Goal: Check status: Check status

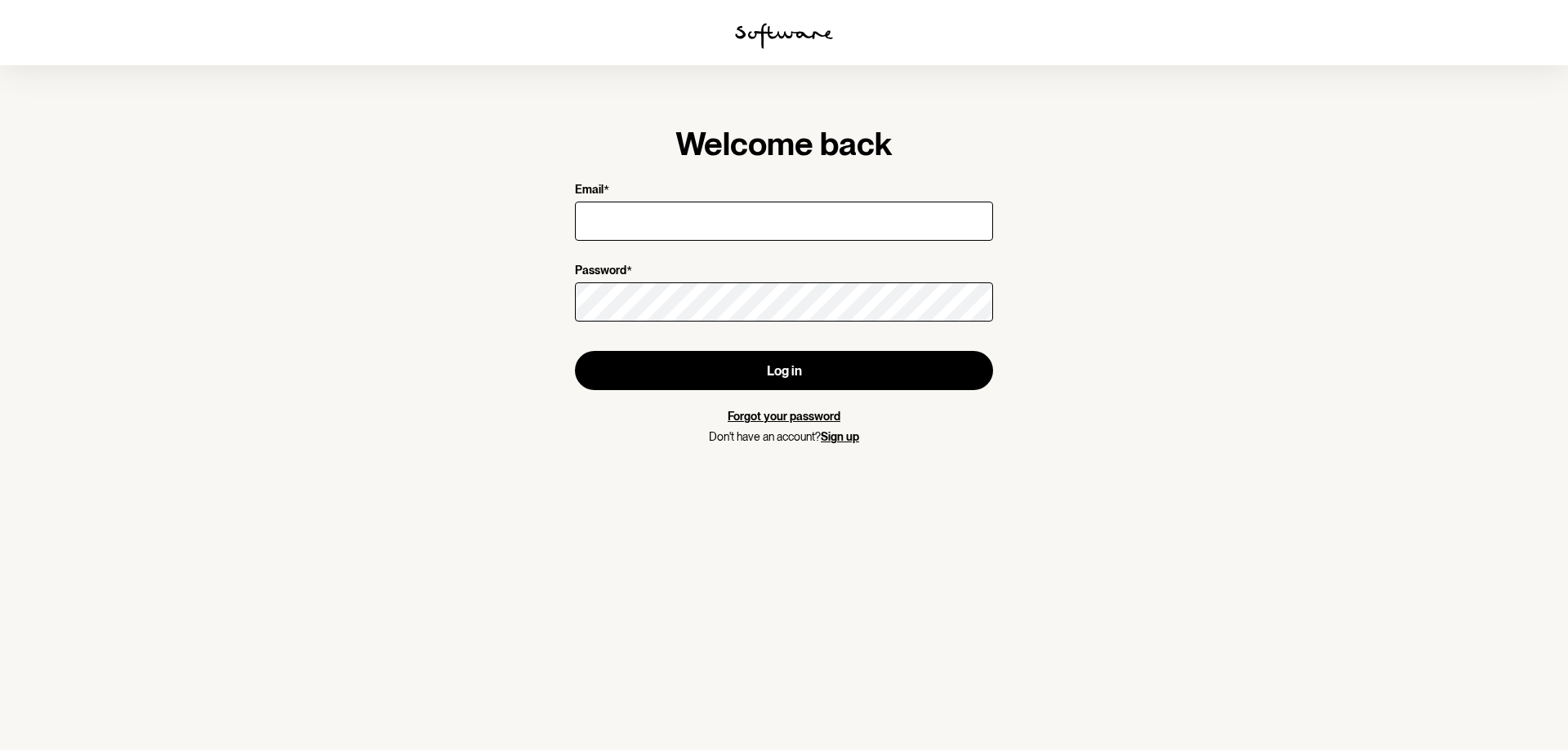
drag, startPoint x: 754, startPoint y: 215, endPoint x: 756, endPoint y: 229, distance: 14.1
click at [754, 215] on input "Email *" at bounding box center [784, 221] width 418 height 39
type input "[EMAIL_ADDRESS][DOMAIN_NAME]"
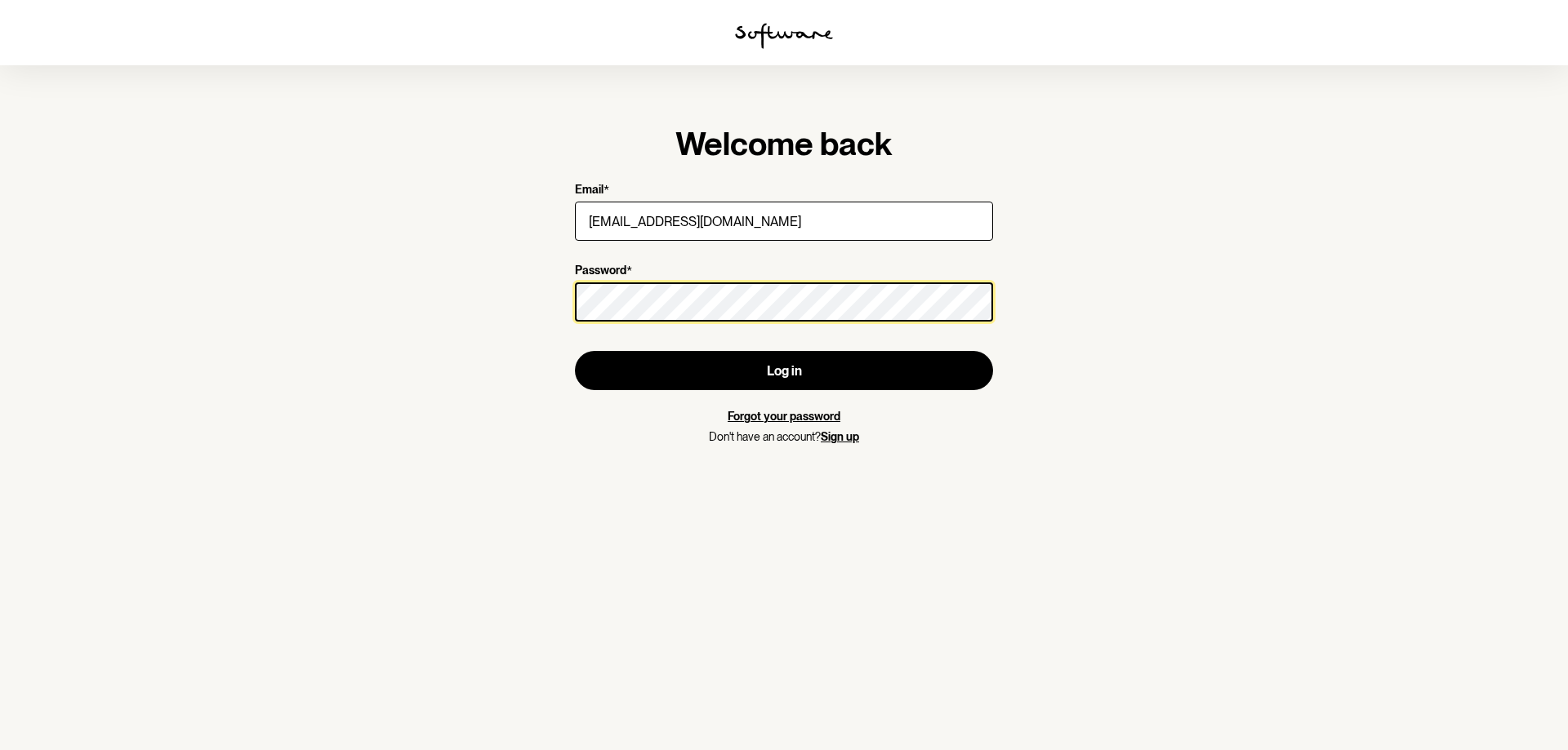
click at [575, 351] on button "Log in" at bounding box center [784, 370] width 418 height 39
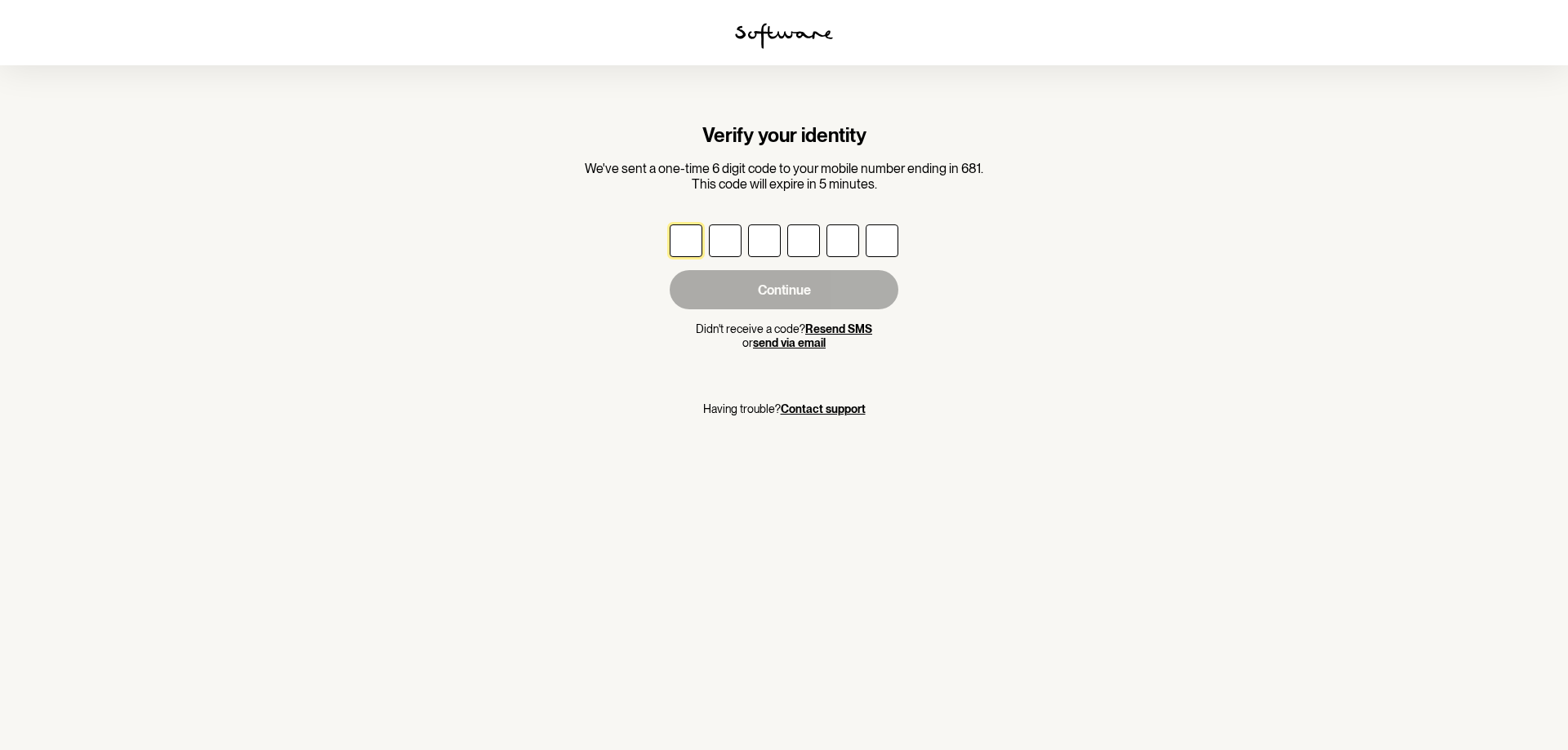
type input "1"
type input "0"
type input "9"
type input "1"
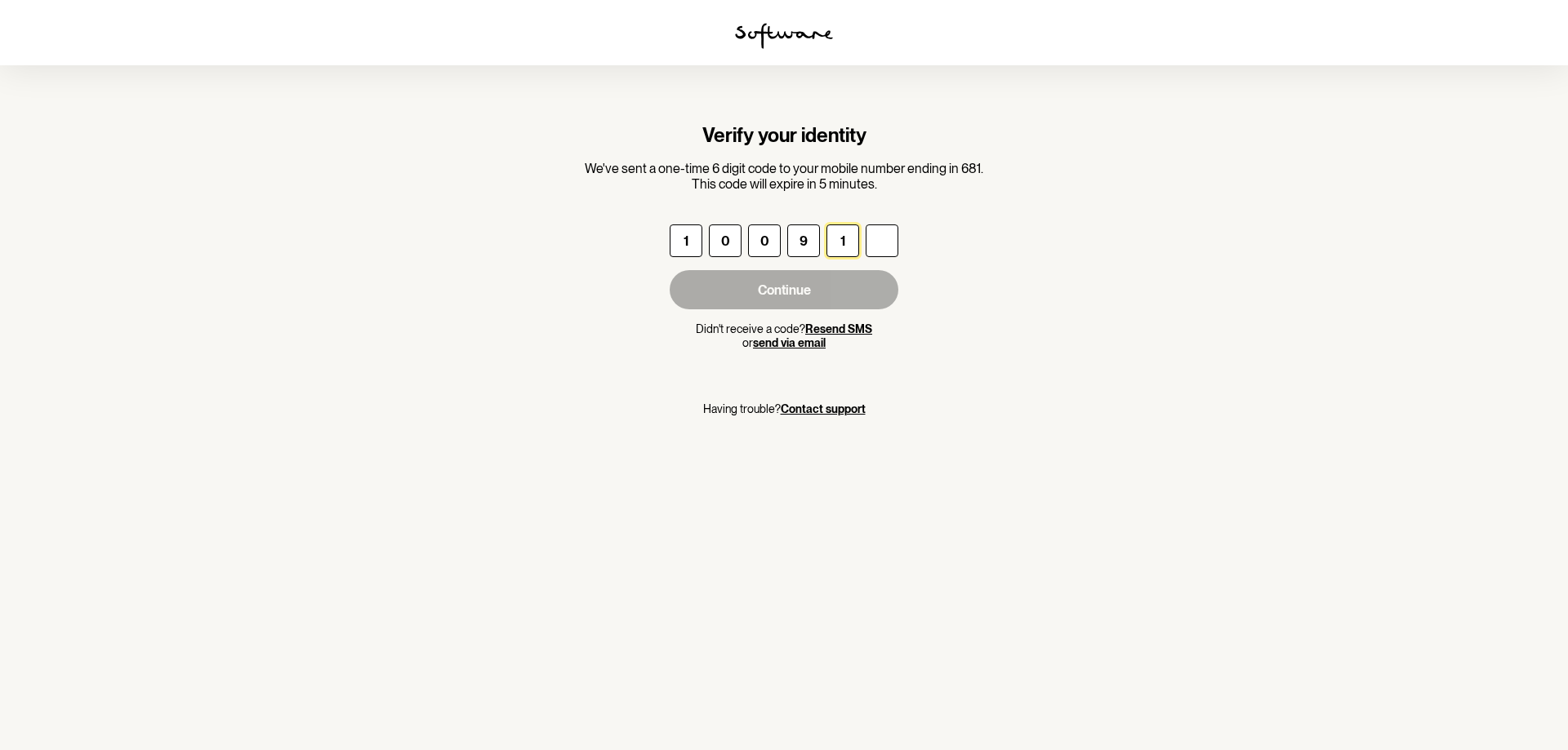
type input "8"
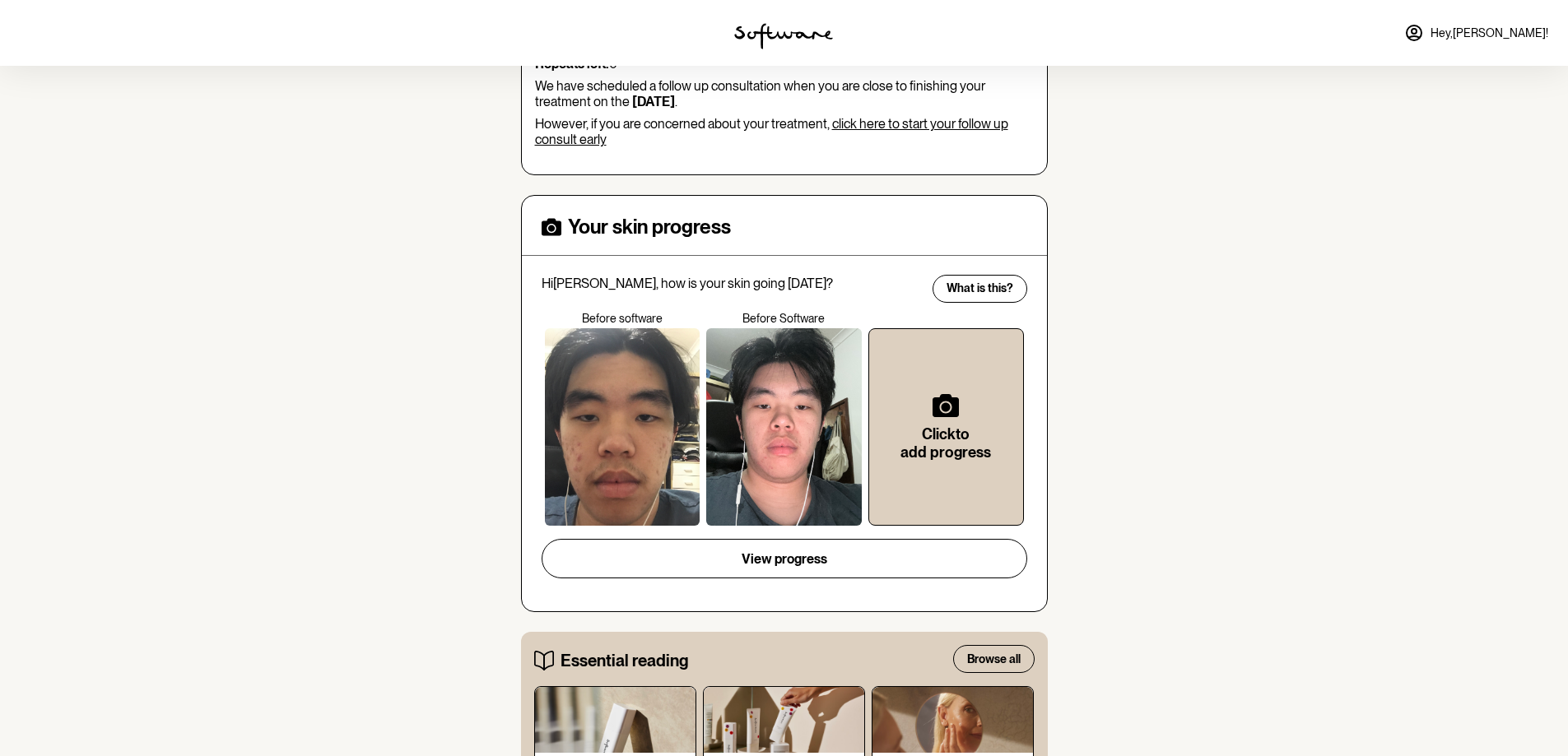
scroll to position [329, 0]
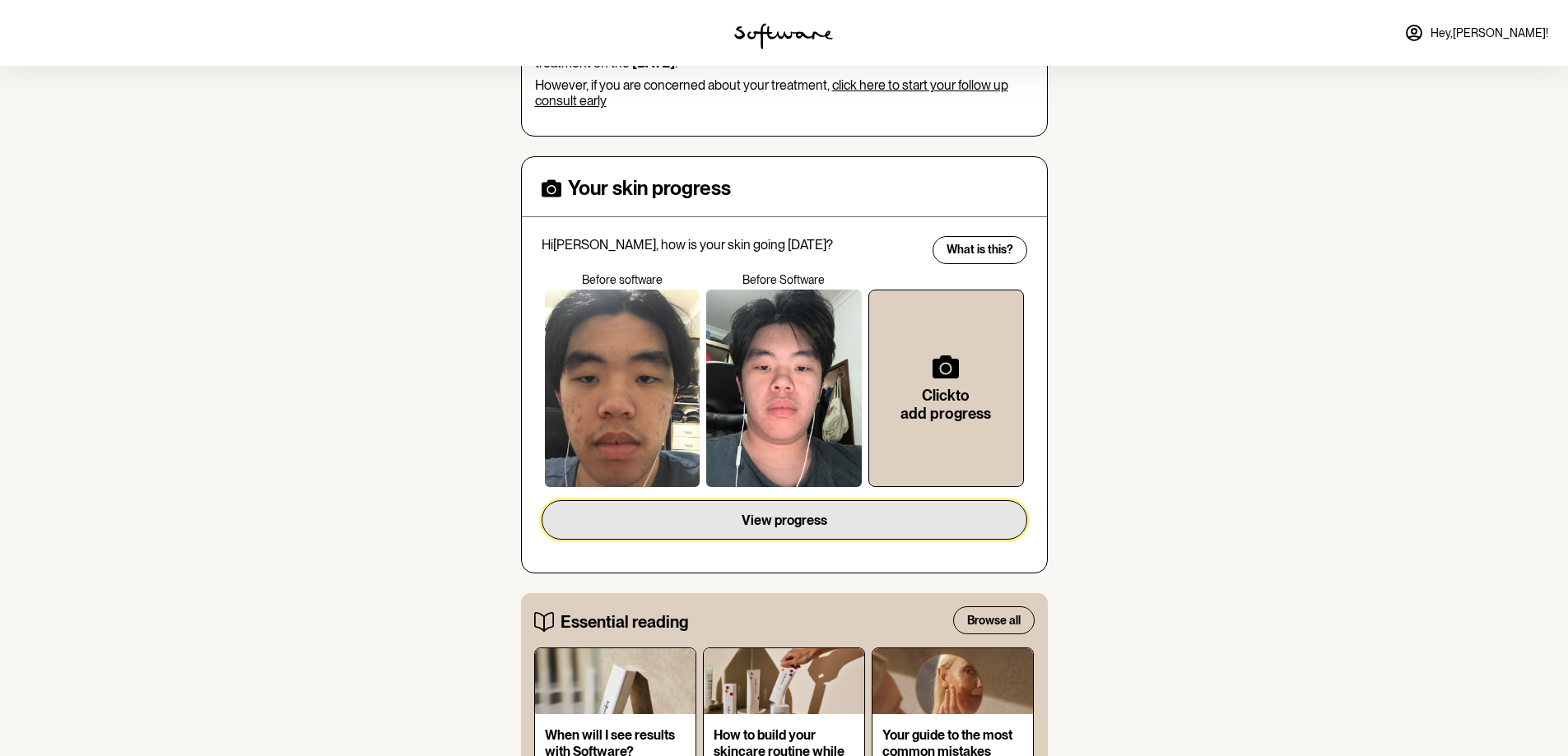
drag, startPoint x: 776, startPoint y: 506, endPoint x: 756, endPoint y: 493, distance: 23.9
click at [776, 513] on span "View progress" at bounding box center [784, 520] width 85 height 16
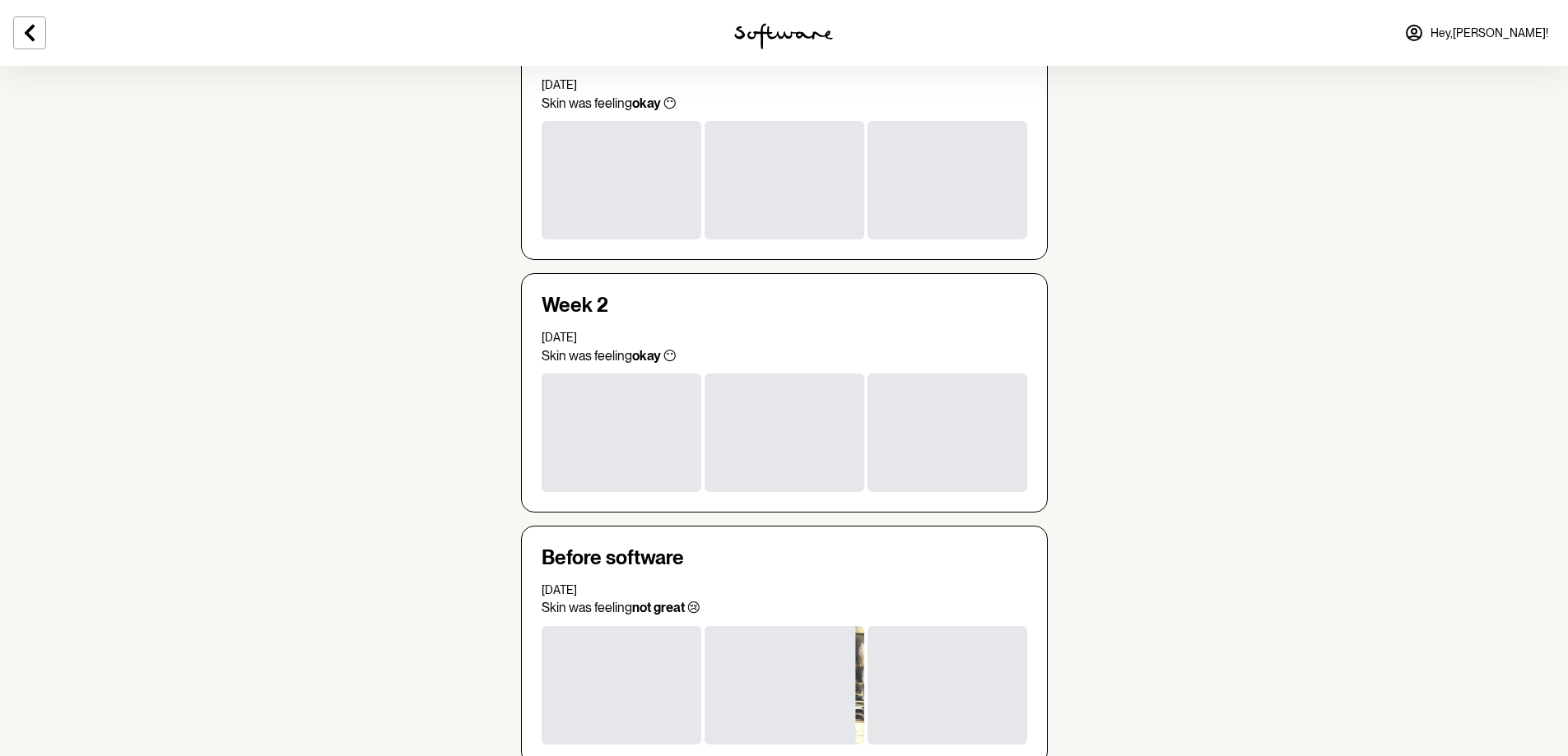
scroll to position [2641, 0]
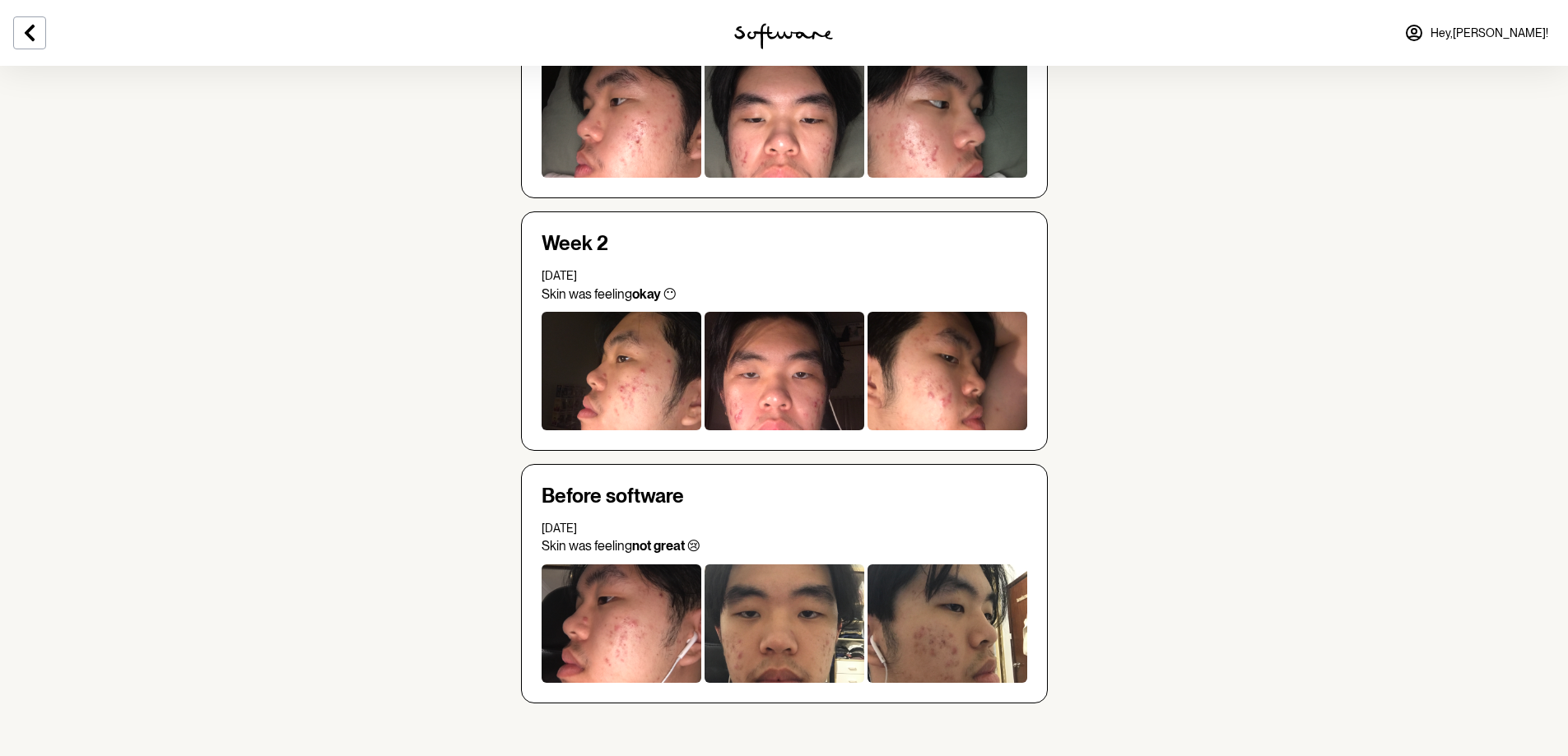
click at [684, 585] on div at bounding box center [621, 624] width 160 height 118
click at [801, 583] on div at bounding box center [784, 624] width 160 height 118
drag, startPoint x: 796, startPoint y: 631, endPoint x: 545, endPoint y: 603, distance: 252.6
click at [794, 631] on div at bounding box center [784, 624] width 160 height 118
drag, startPoint x: 538, startPoint y: 607, endPoint x: 909, endPoint y: 617, distance: 371.1
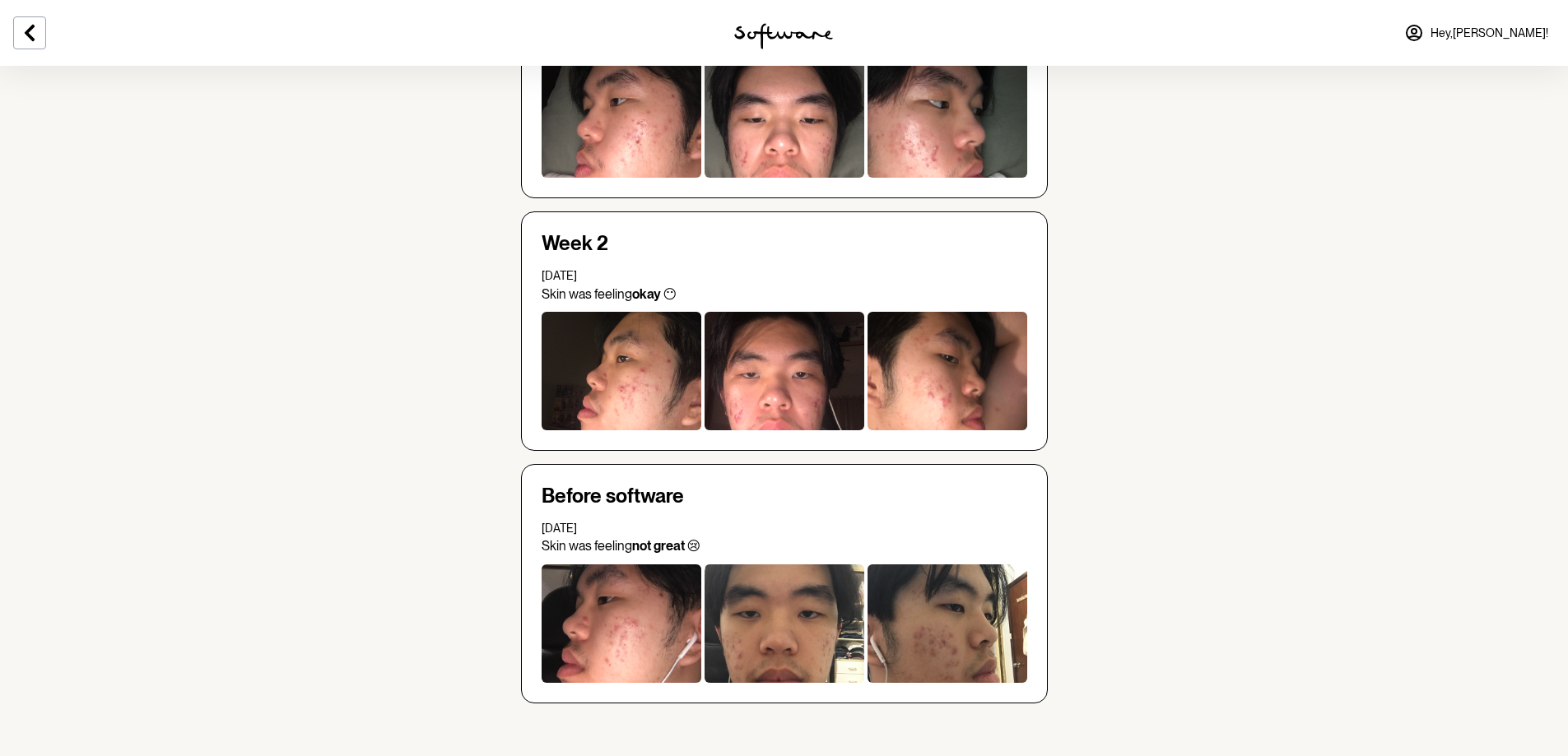
click at [543, 607] on div "Before software [DATE] Skin was feeling not great 😢" at bounding box center [784, 583] width 527 height 239
drag, startPoint x: 909, startPoint y: 617, endPoint x: 996, endPoint y: 618, distance: 87.0
click at [914, 619] on div at bounding box center [947, 624] width 160 height 118
click at [1018, 600] on div "Before software [DATE] Skin was feeling not great 😢" at bounding box center [784, 583] width 527 height 239
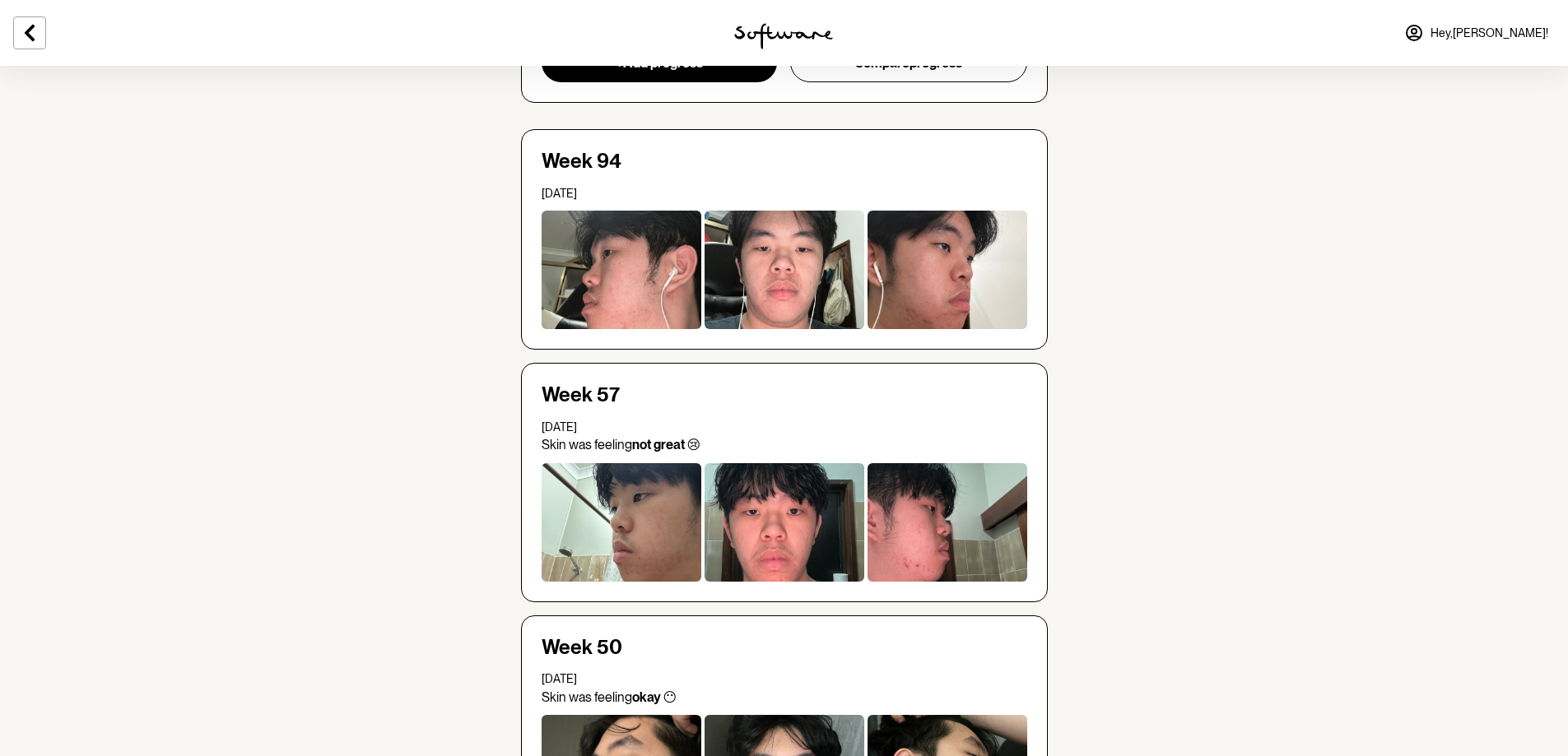
scroll to position [0, 0]
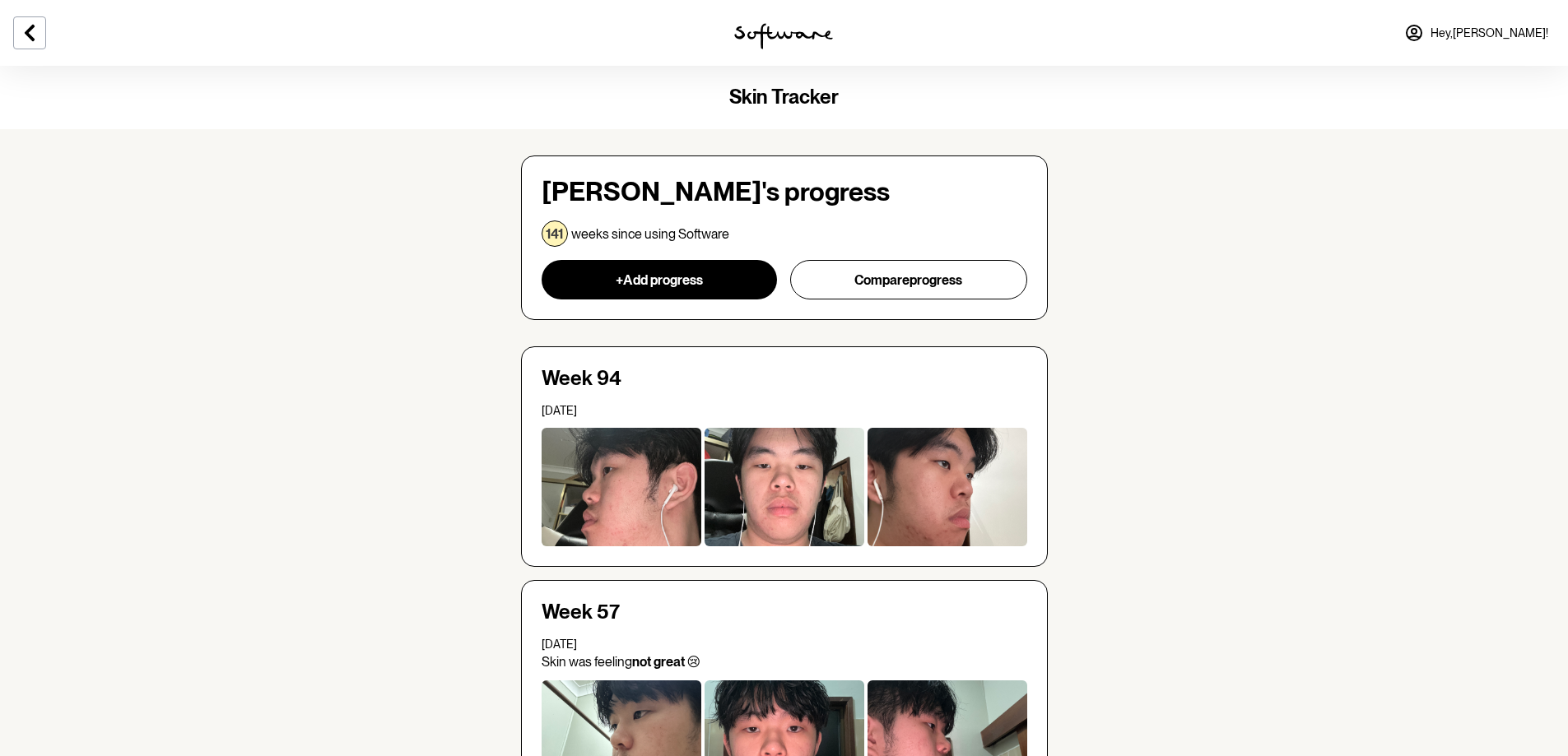
click at [918, 436] on div at bounding box center [947, 487] width 160 height 118
click at [34, 40] on icon at bounding box center [30, 33] width 10 height 17
